Goal: Information Seeking & Learning: Learn about a topic

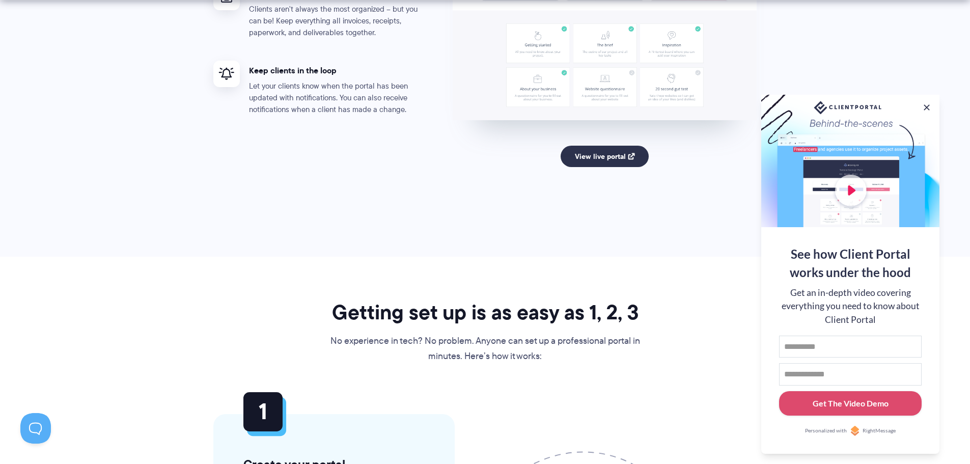
scroll to position [2087, 0]
click at [605, 153] on link "View live portal" at bounding box center [604, 155] width 88 height 21
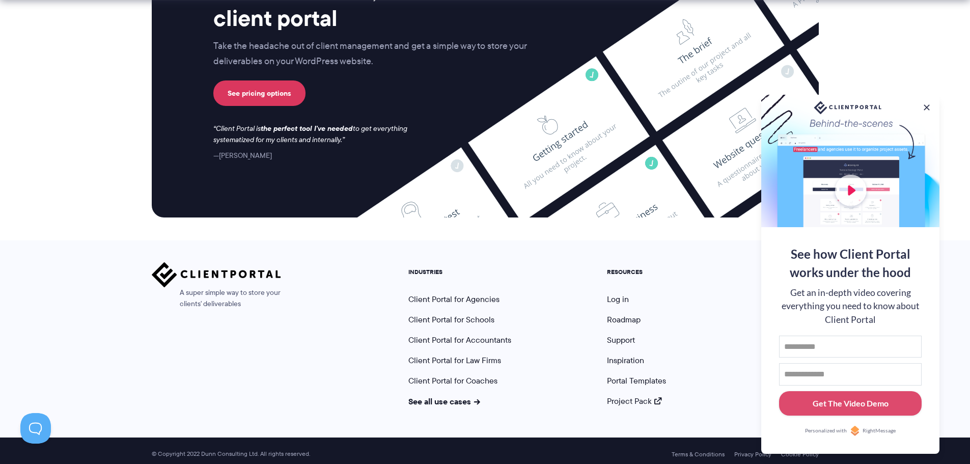
scroll to position [4215, 0]
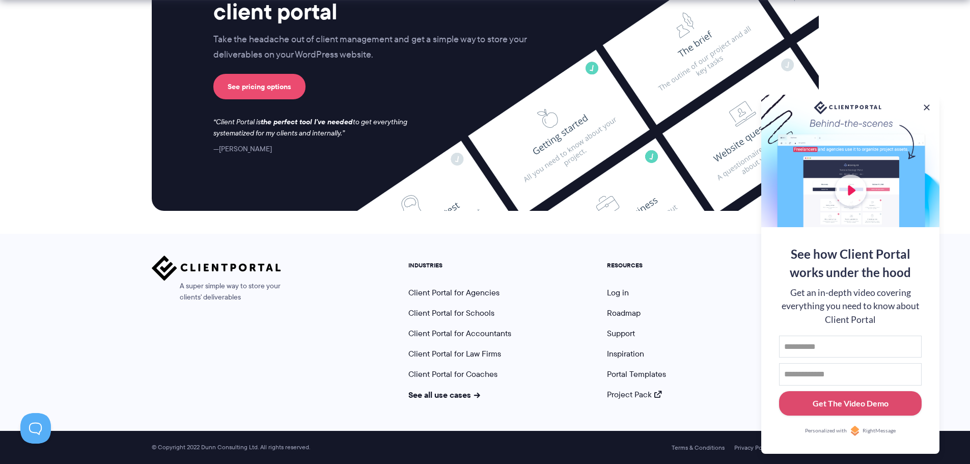
click at [270, 94] on link "See pricing options" at bounding box center [259, 86] width 92 height 25
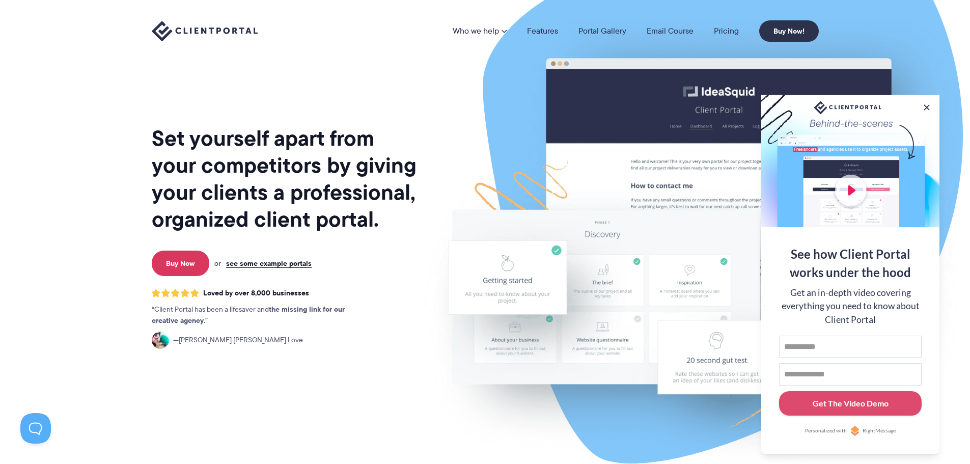
scroll to position [0, 0]
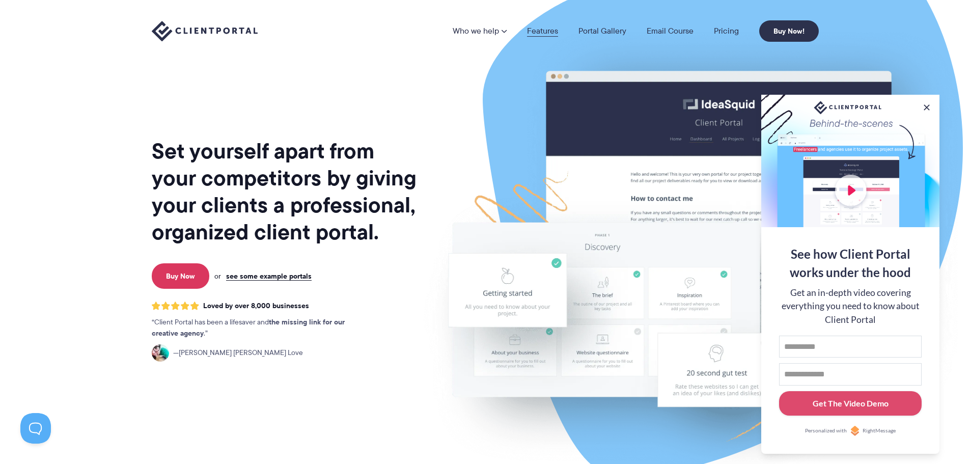
click at [546, 32] on link "Features" at bounding box center [542, 31] width 31 height 8
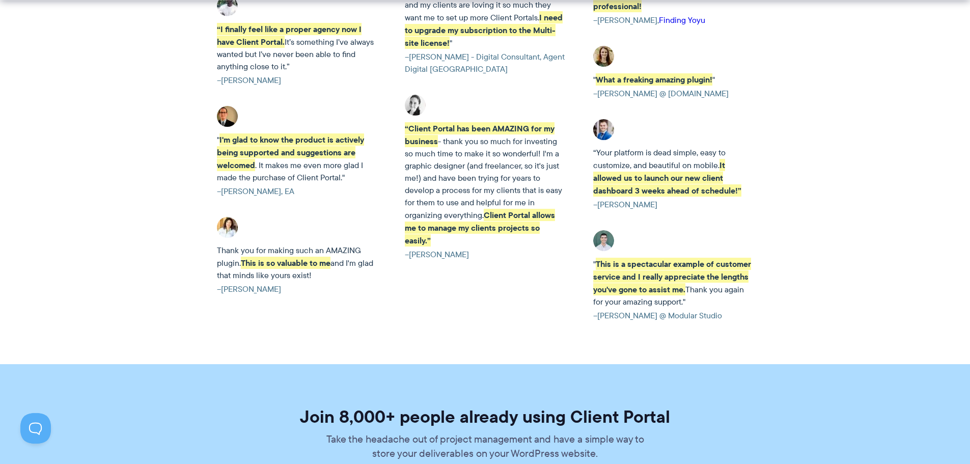
scroll to position [2189, 0]
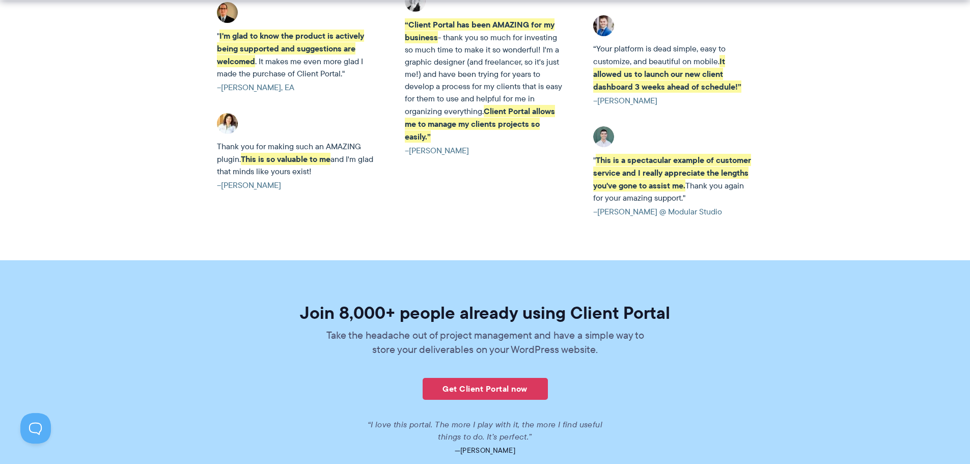
drag, startPoint x: 381, startPoint y: 132, endPoint x: 380, endPoint y: 126, distance: 6.2
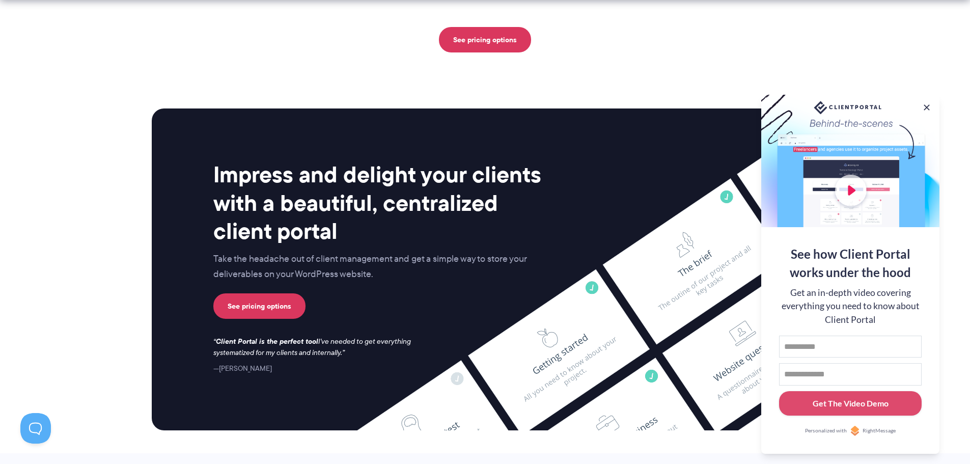
scroll to position [2596, 0]
